Goal: Navigation & Orientation: Find specific page/section

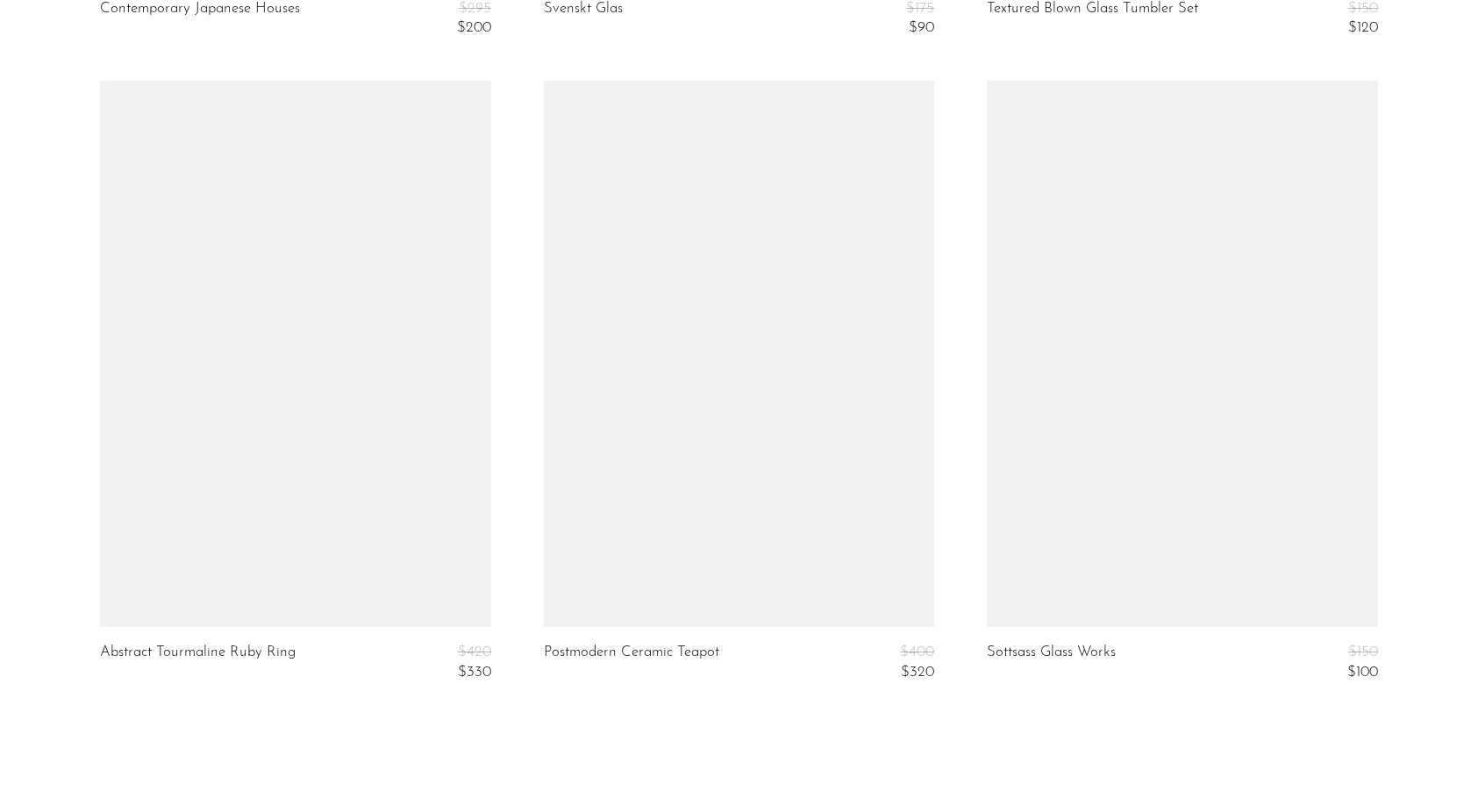
scroll to position [7437, 0]
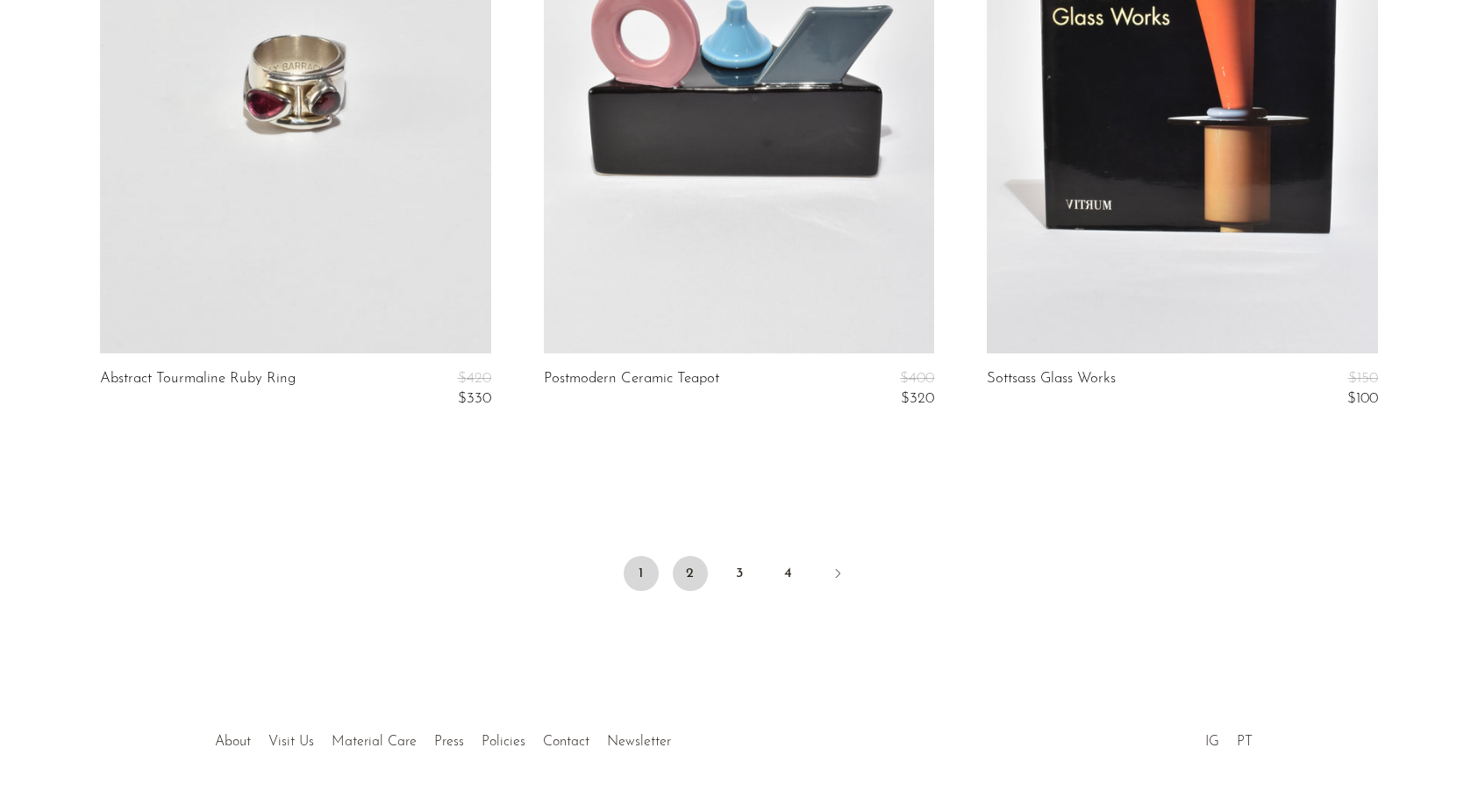
click at [696, 576] on link "2" at bounding box center [690, 574] width 35 height 35
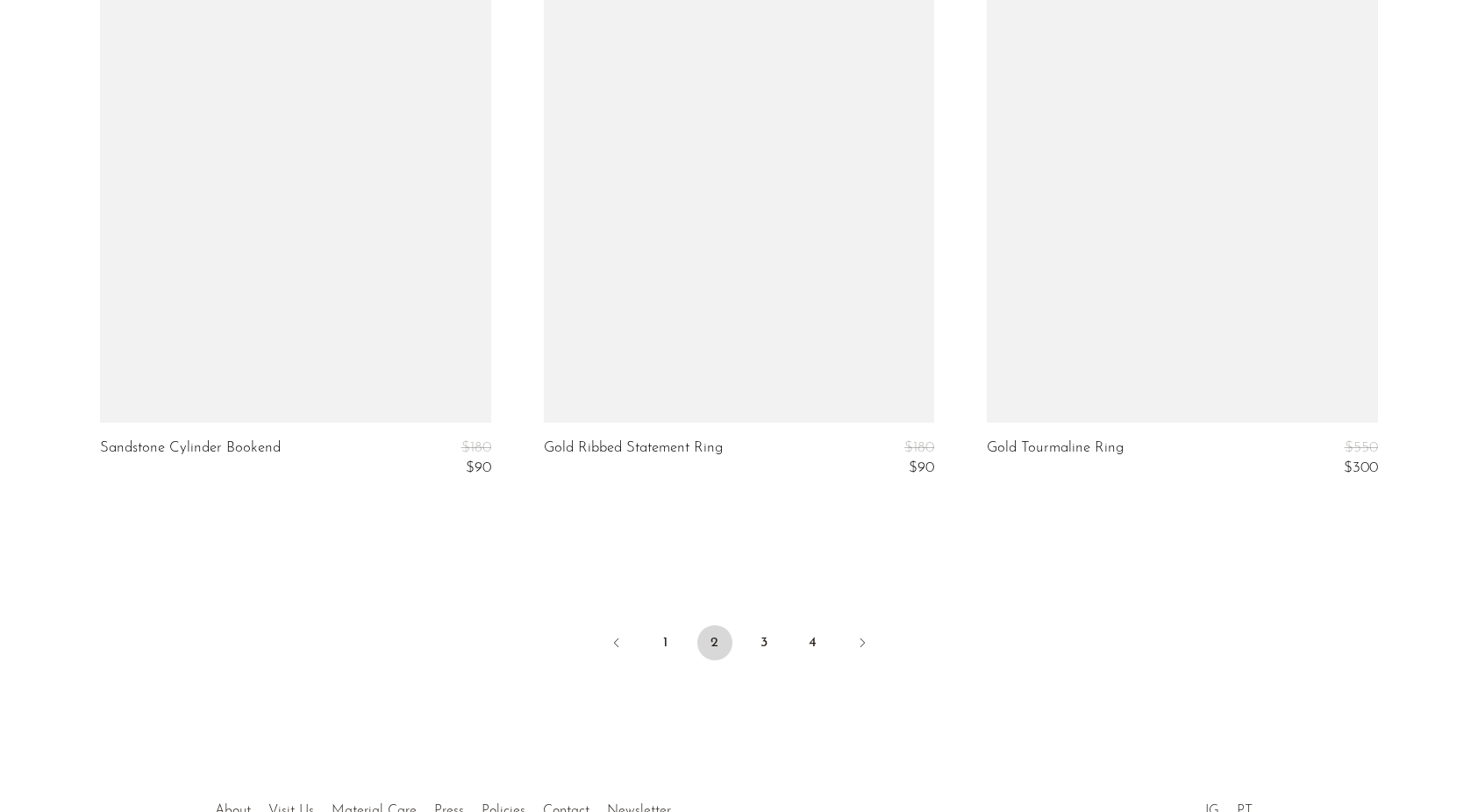
scroll to position [7367, 0]
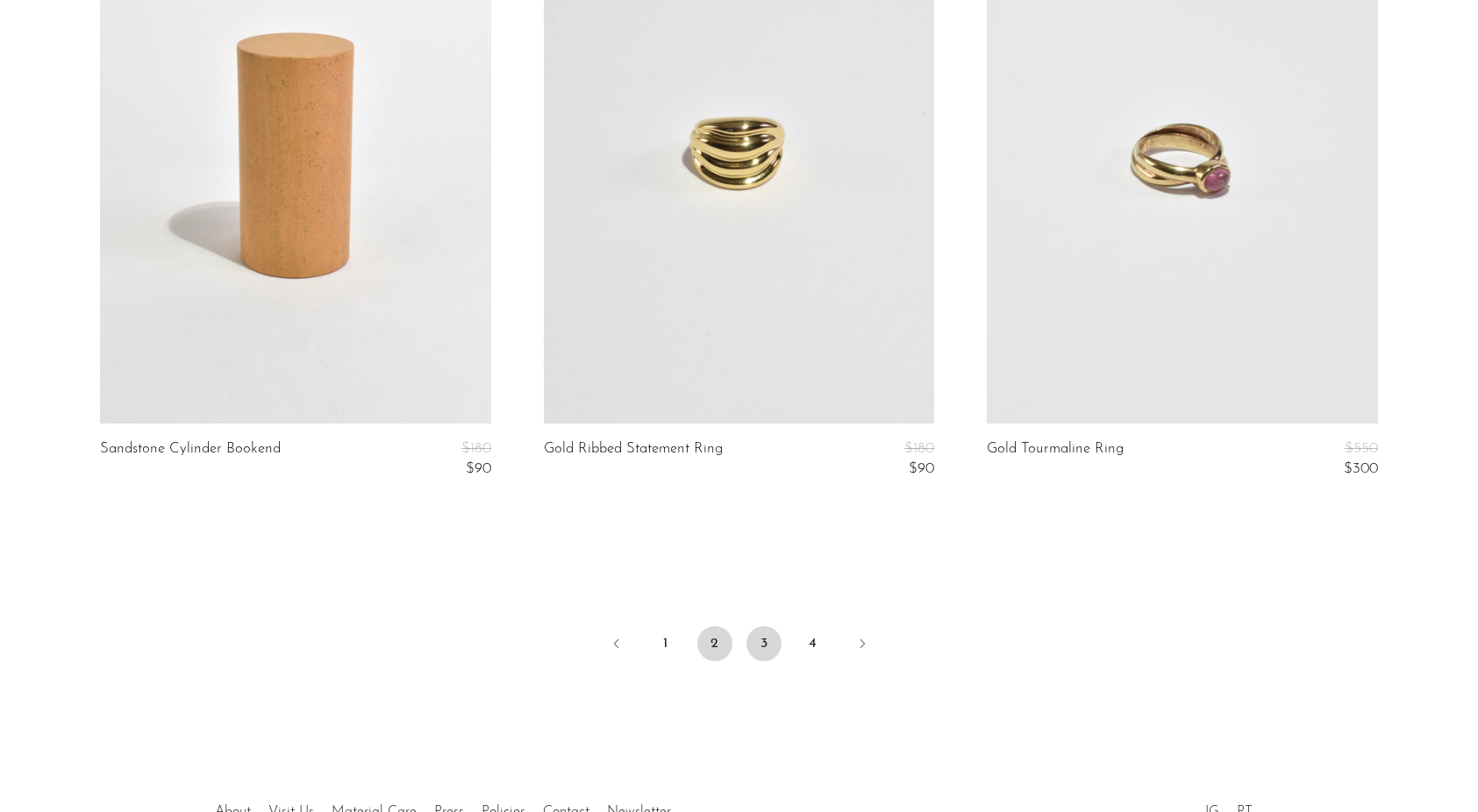
click at [751, 647] on link "3" at bounding box center [763, 643] width 35 height 35
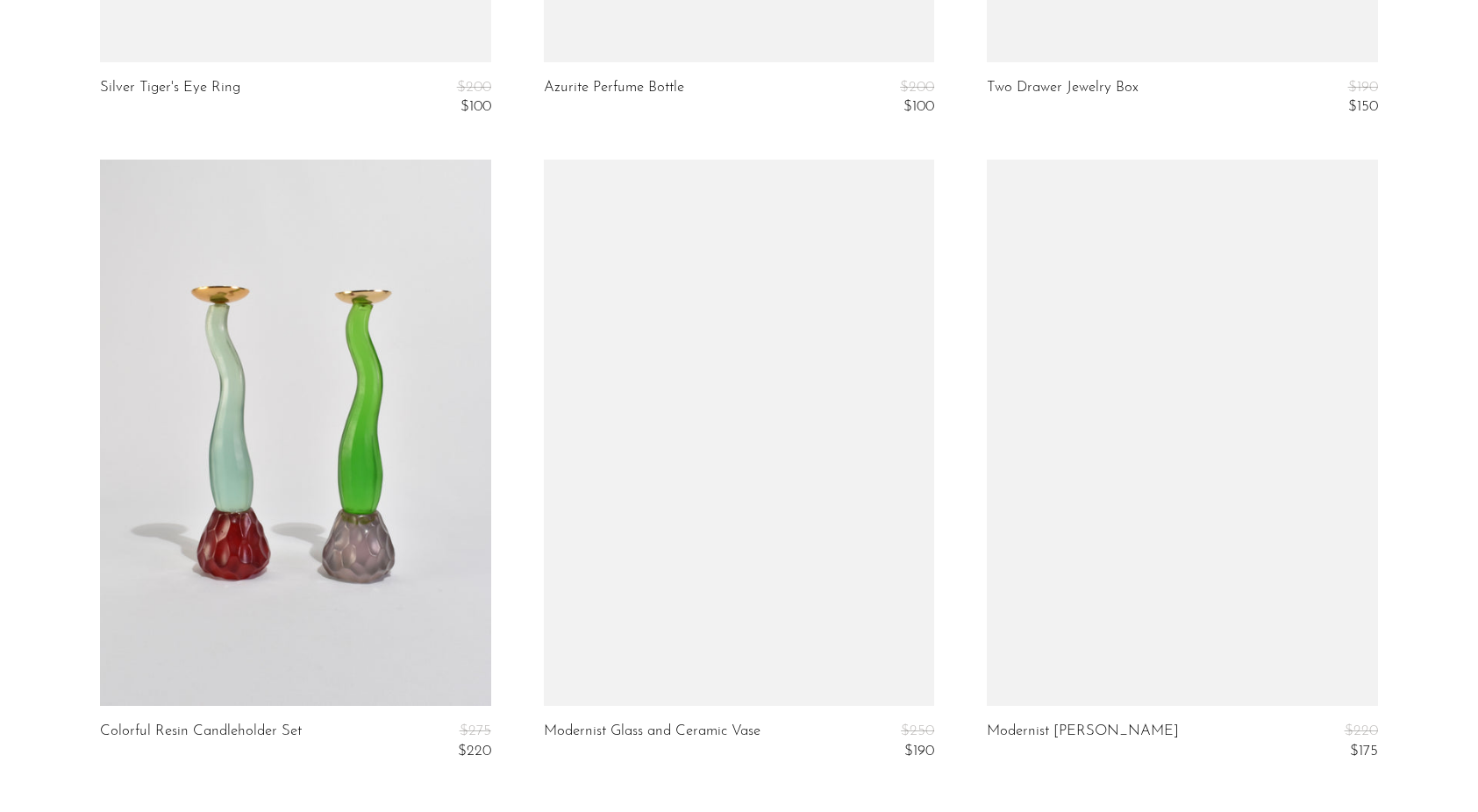
scroll to position [7437, 0]
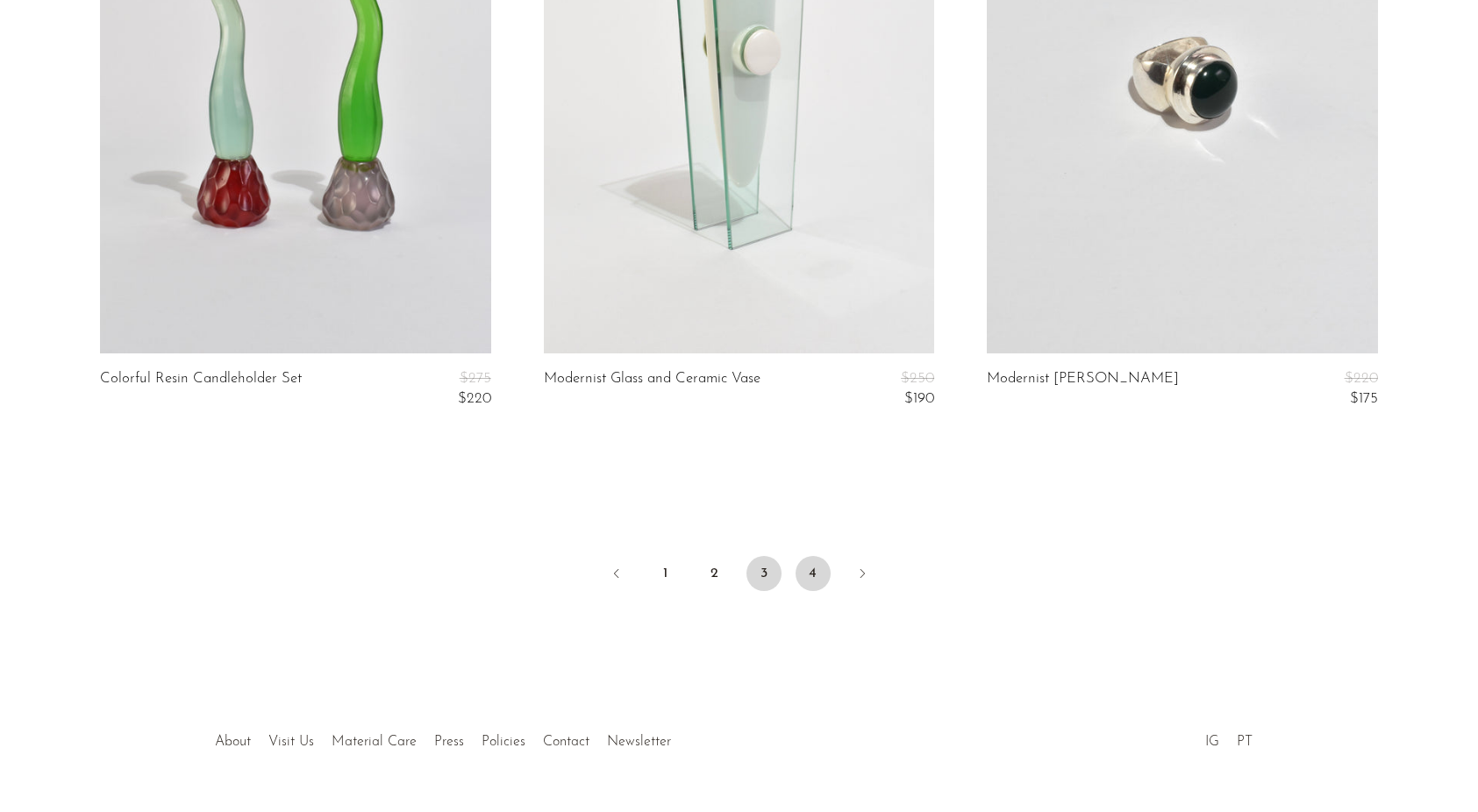
click at [814, 567] on link "4" at bounding box center [813, 574] width 35 height 35
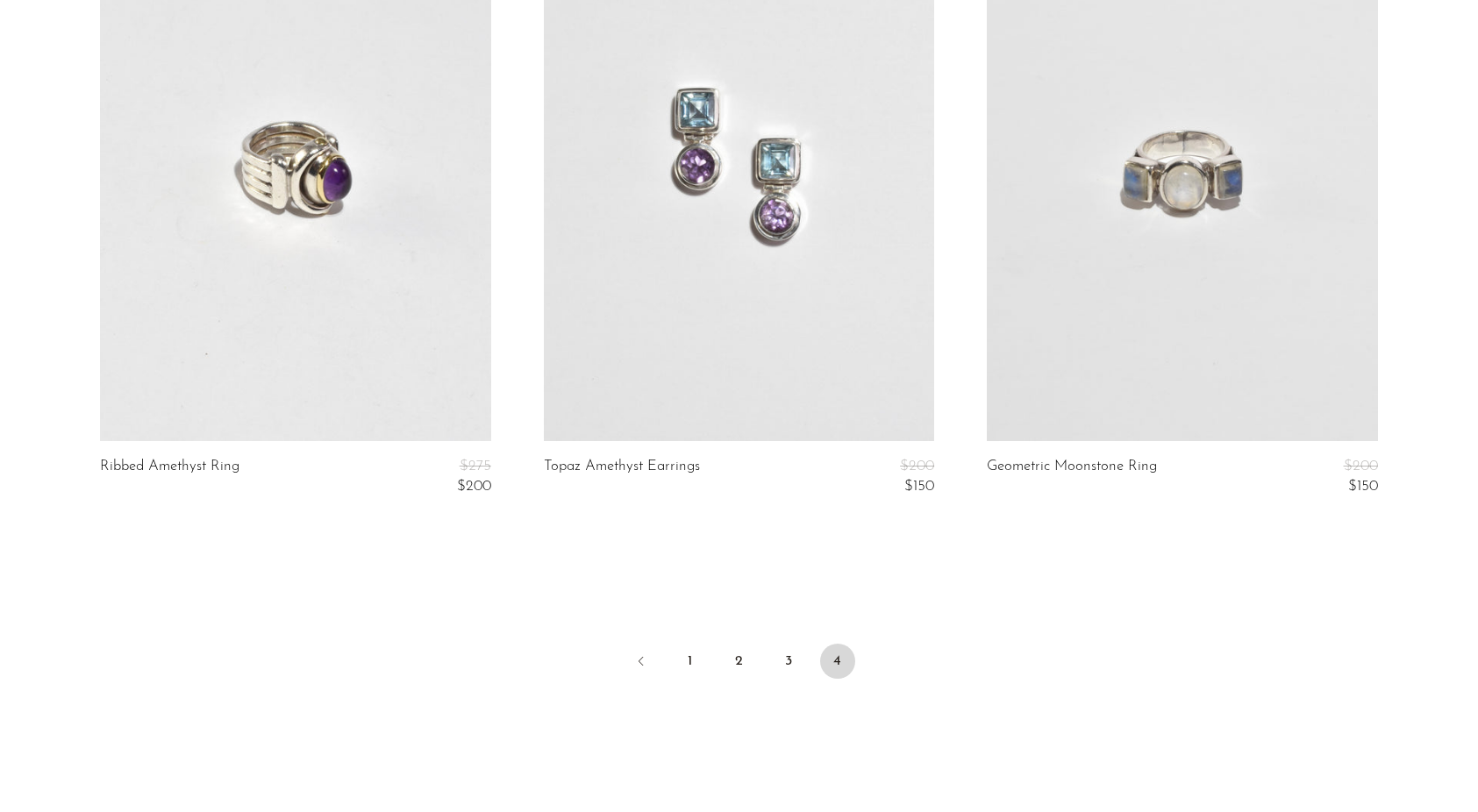
scroll to position [4754, 0]
